Goal: Check status: Check status

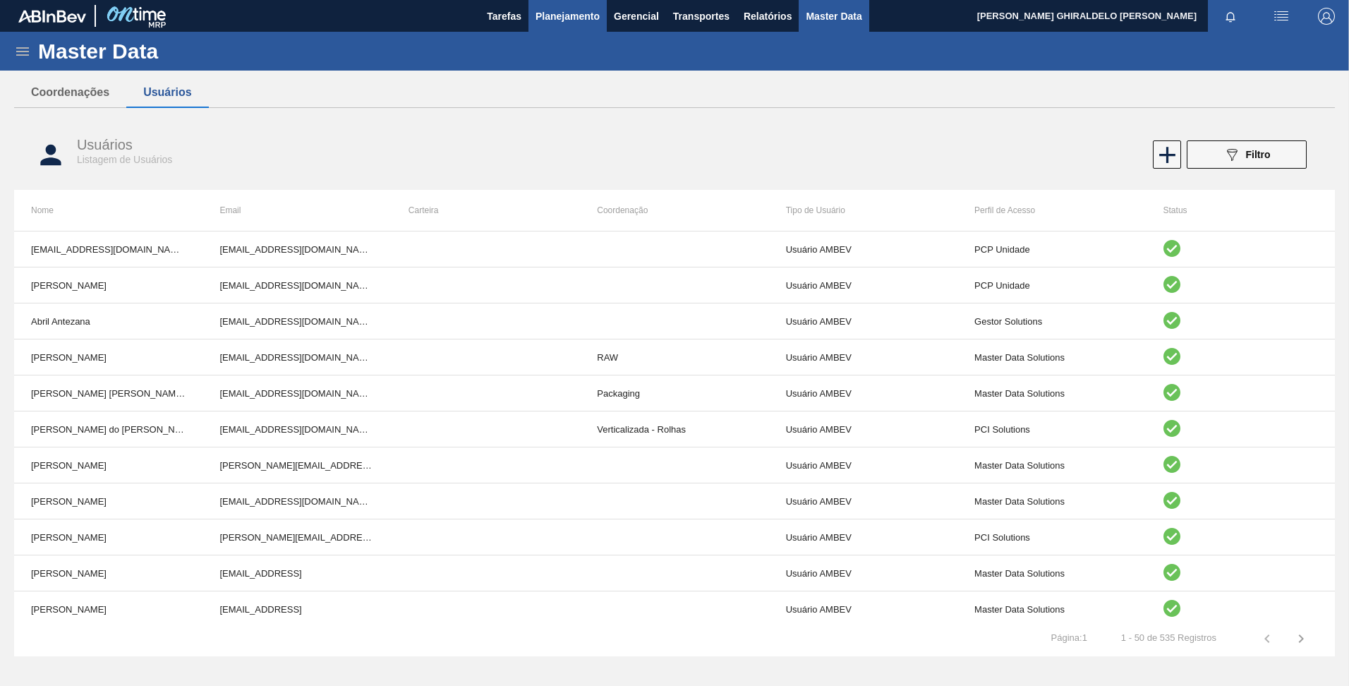
click at [588, 17] on span "Planejamento" at bounding box center [568, 16] width 64 height 17
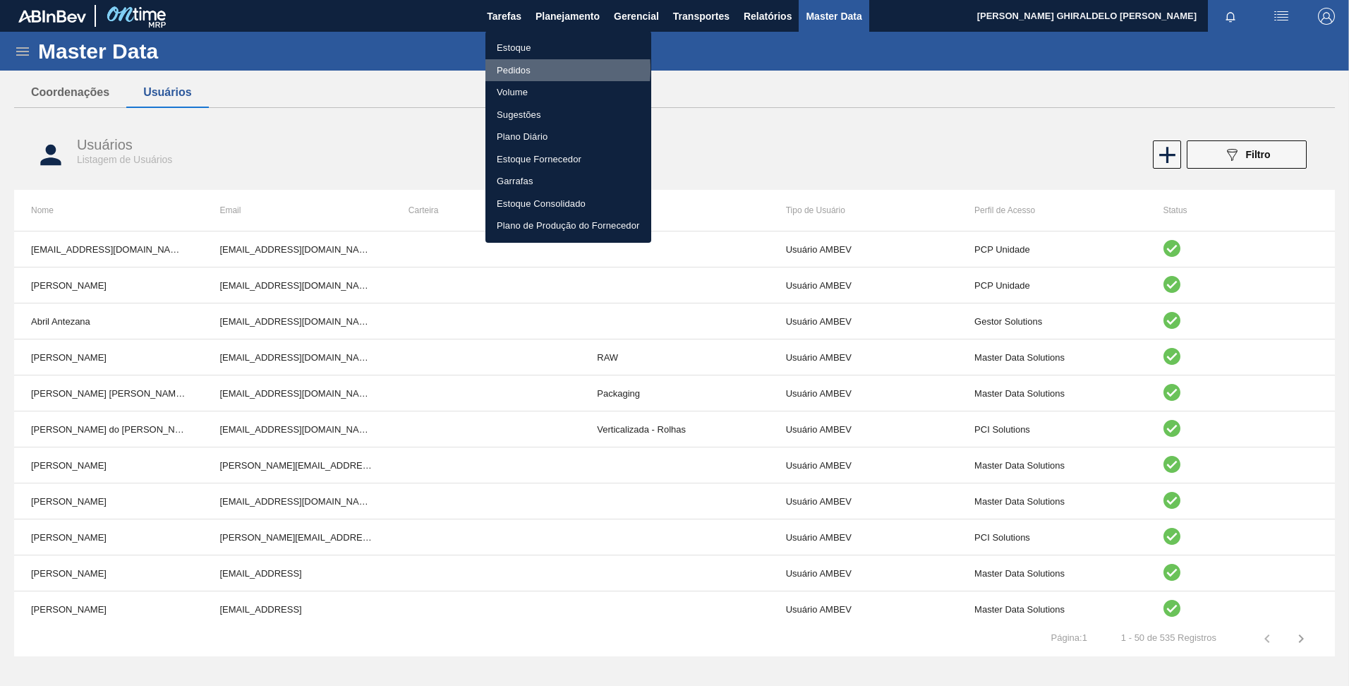
click at [520, 68] on li "Pedidos" at bounding box center [569, 70] width 166 height 23
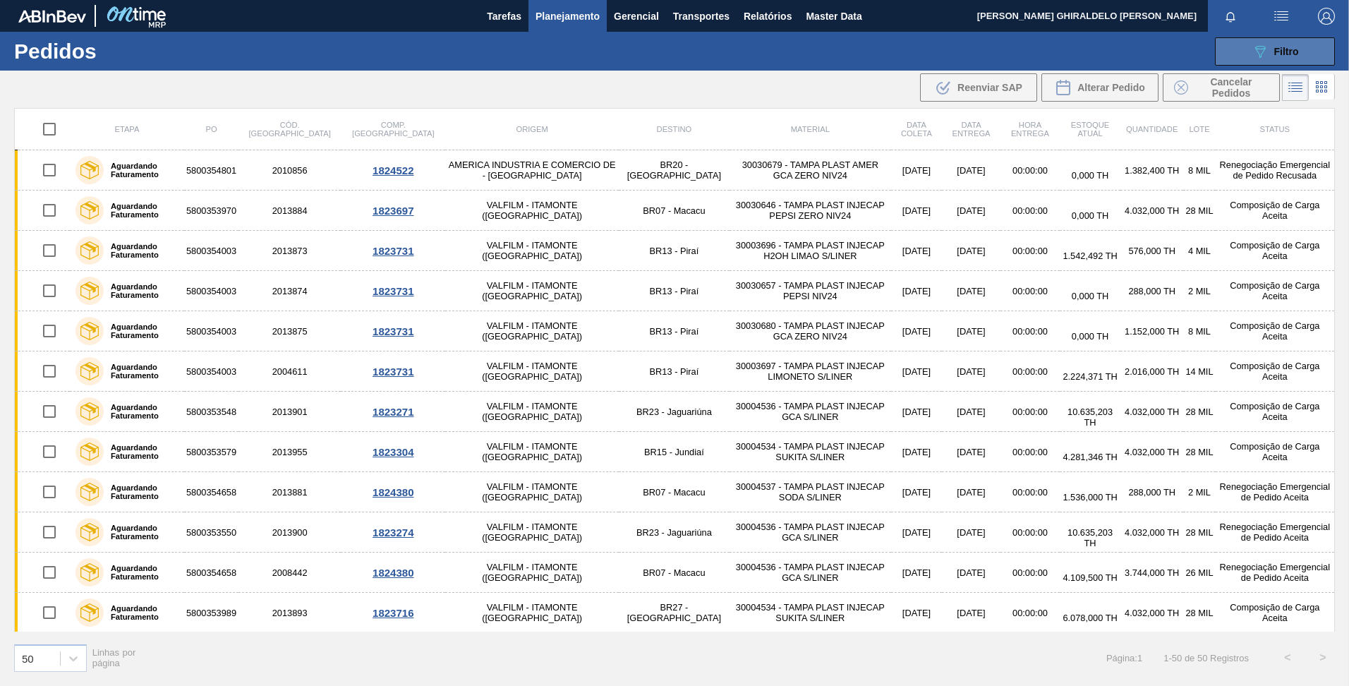
click at [1279, 54] on span "Filtro" at bounding box center [1287, 51] width 25 height 11
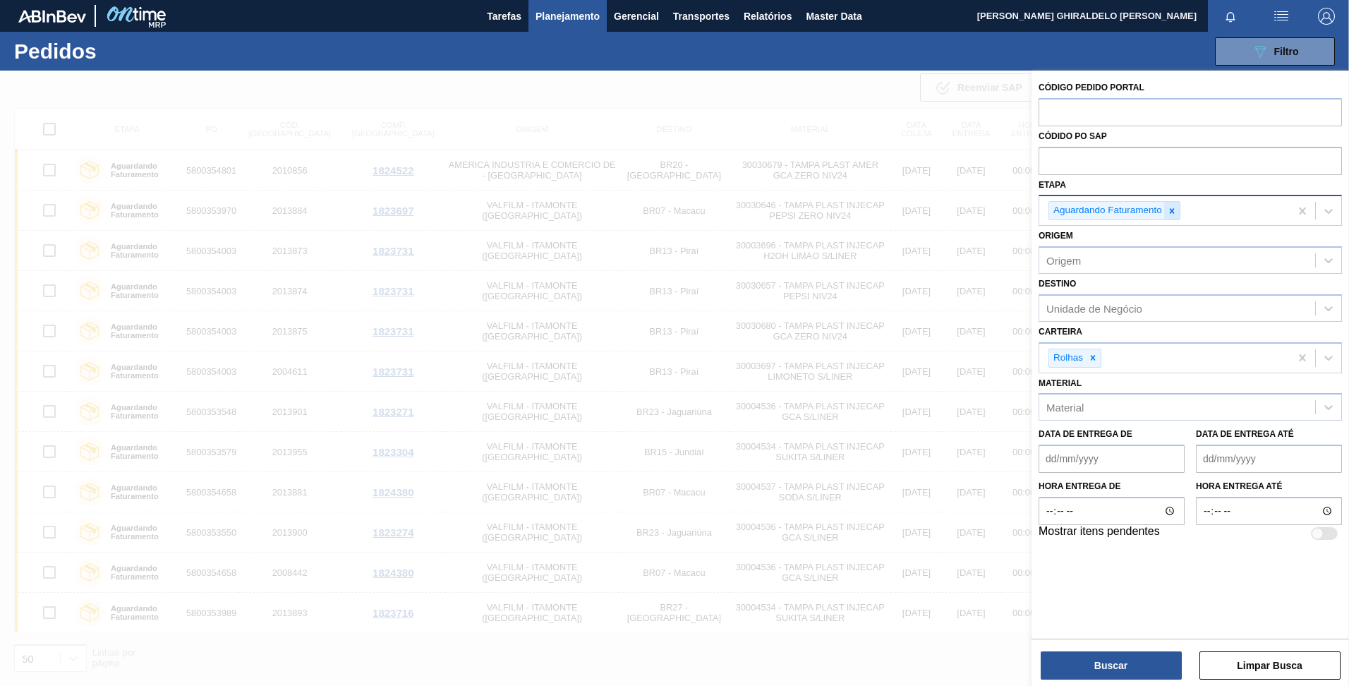
click at [1173, 212] on icon at bounding box center [1172, 210] width 5 height 5
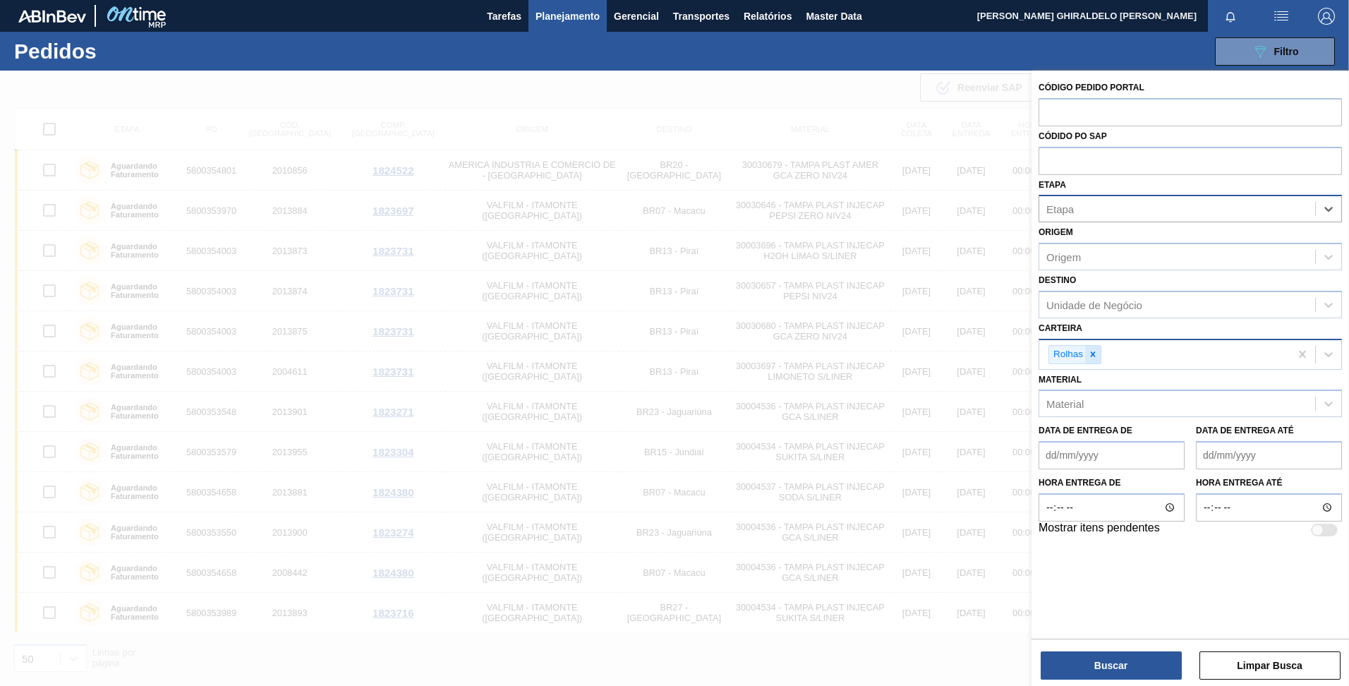
click at [1097, 356] on icon at bounding box center [1093, 354] width 10 height 10
click at [1079, 164] on input "text" at bounding box center [1190, 160] width 303 height 27
paste input "5800314541"
type input "5800314541"
click at [1118, 673] on button "Buscar" at bounding box center [1111, 665] width 141 height 28
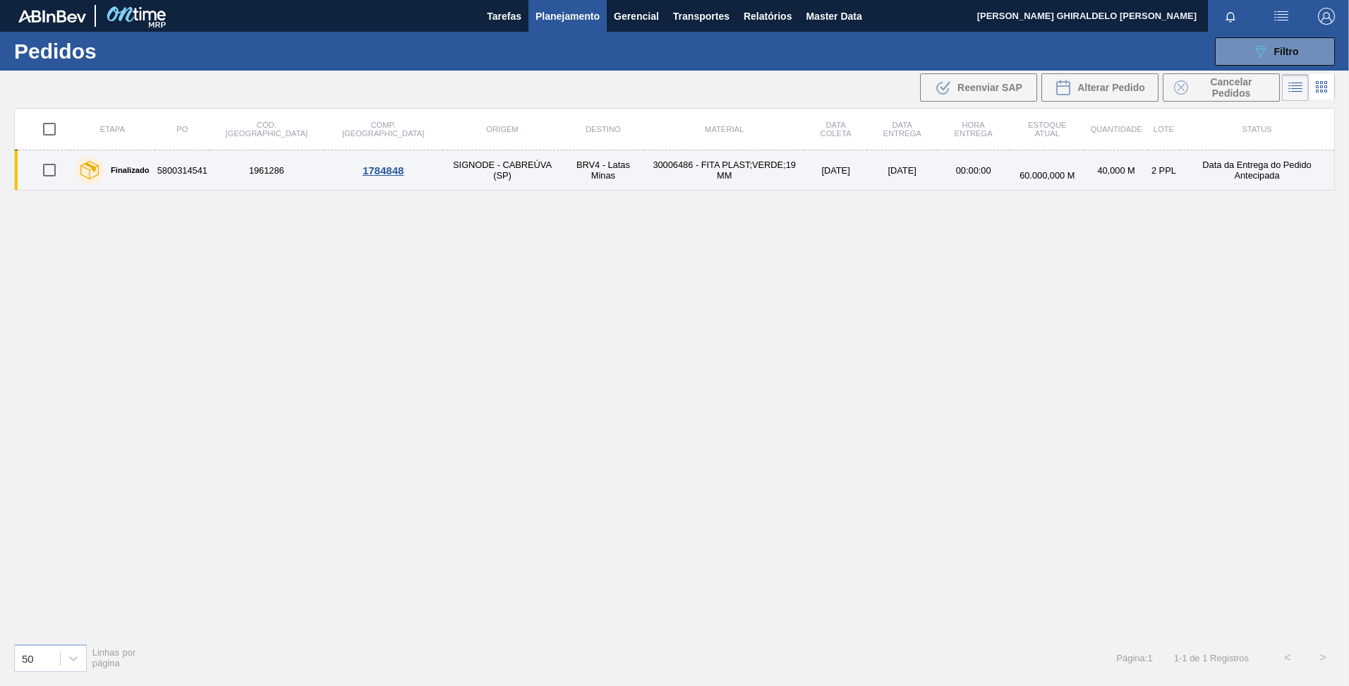
click at [191, 173] on td "5800314541" at bounding box center [182, 170] width 54 height 40
